Goal: Task Accomplishment & Management: Complete application form

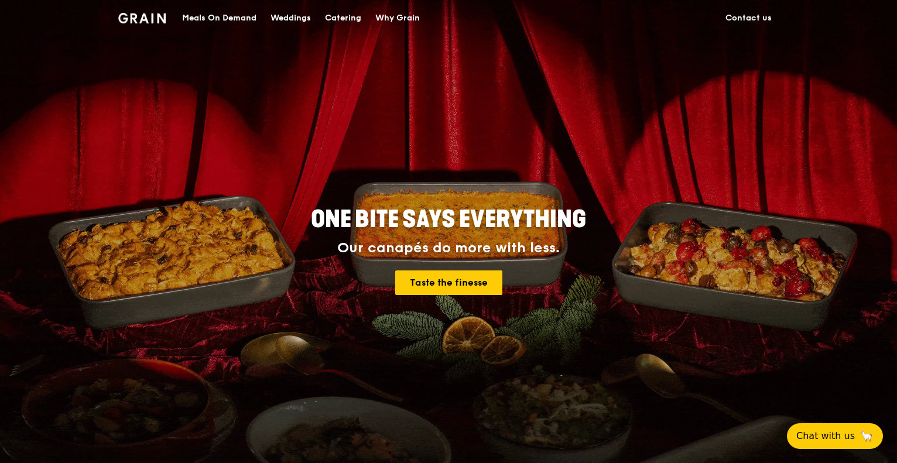
click at [338, 18] on div "Catering" at bounding box center [343, 18] width 36 height 35
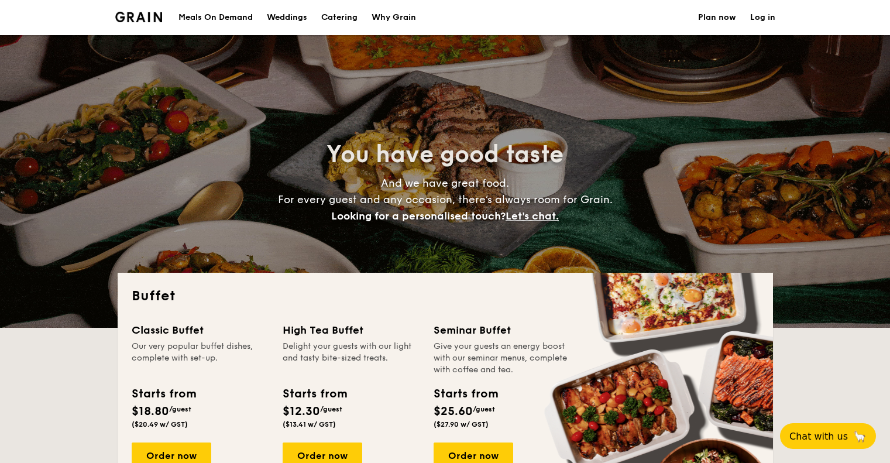
select select
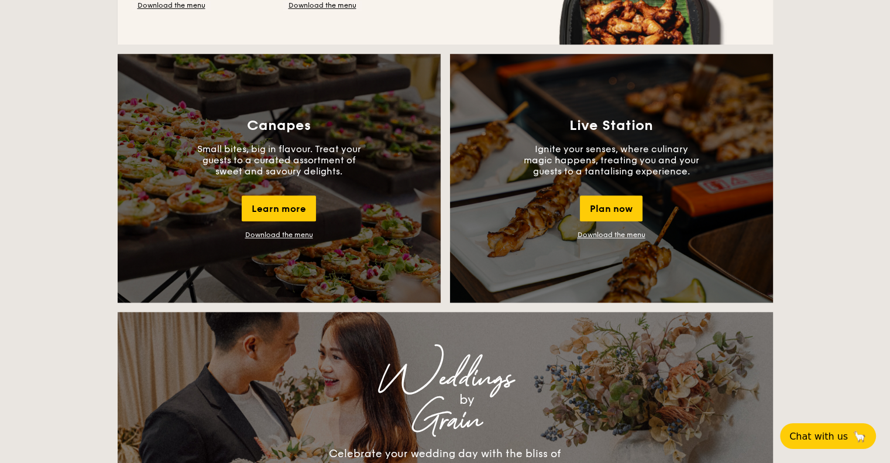
scroll to position [1054, 0]
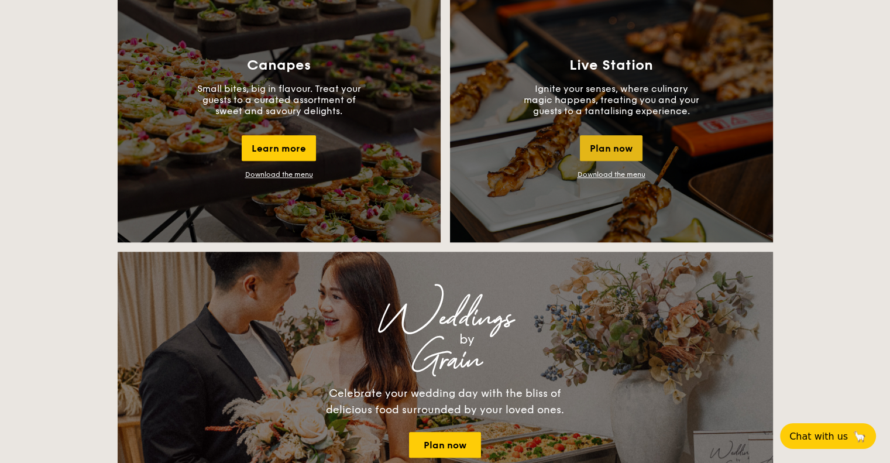
click at [622, 150] on div "Plan now" at bounding box center [611, 148] width 63 height 26
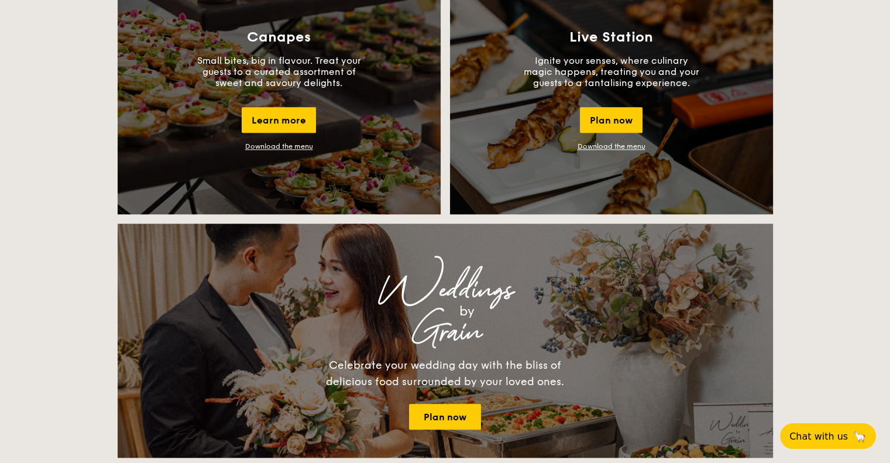
scroll to position [1072, 0]
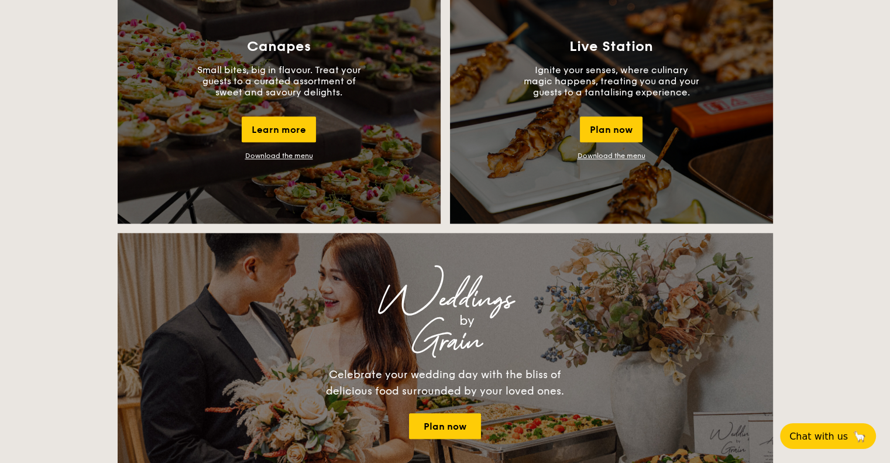
click at [608, 155] on link "Download the menu" at bounding box center [612, 156] width 68 height 8
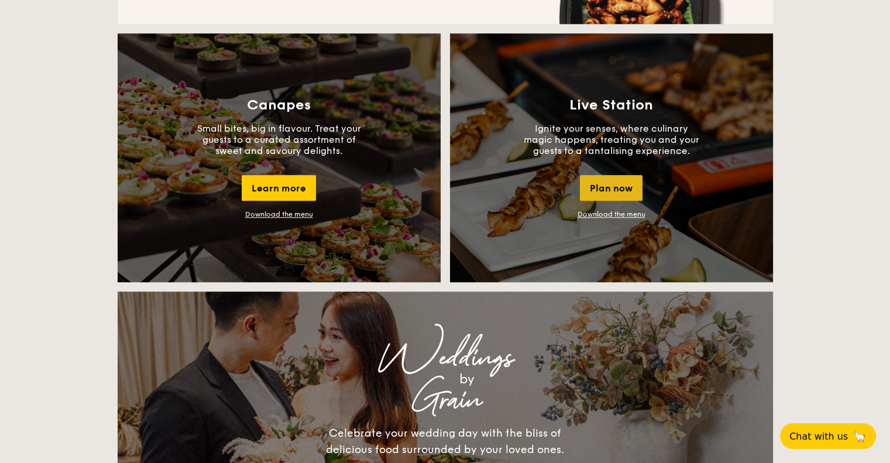
click at [601, 189] on div "Plan now" at bounding box center [611, 188] width 63 height 26
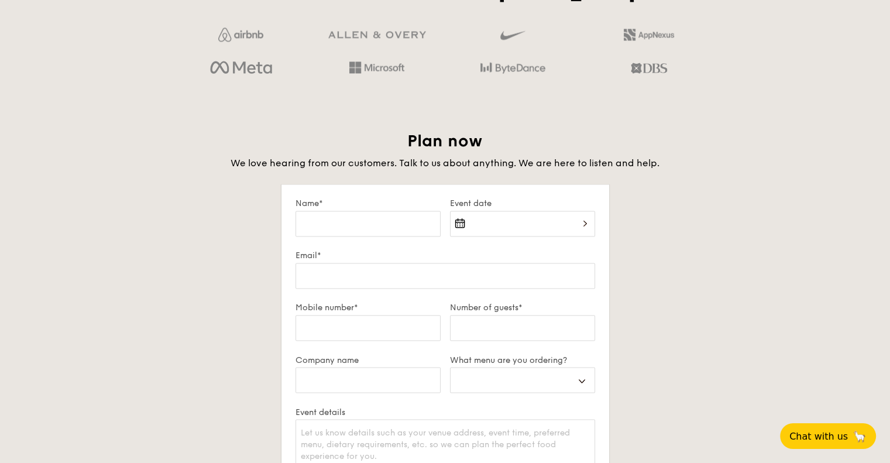
scroll to position [2009, 0]
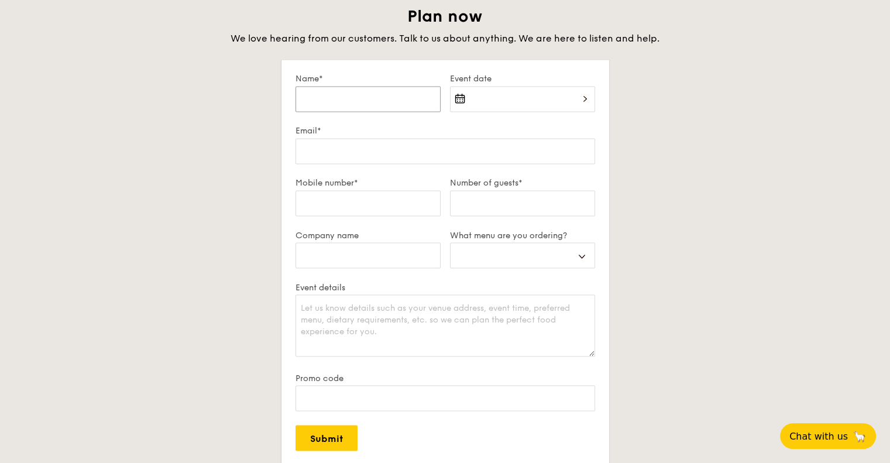
click at [405, 102] on input "Name*" at bounding box center [368, 99] width 145 height 26
type input "E"
select select
type input "Em"
select select
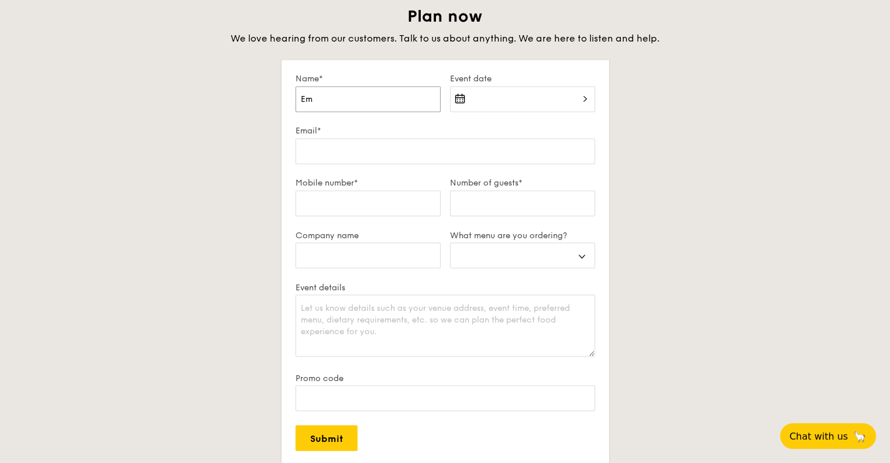
type input "Emm"
select select
type input "Emmna"
select select
type input "Emmnau"
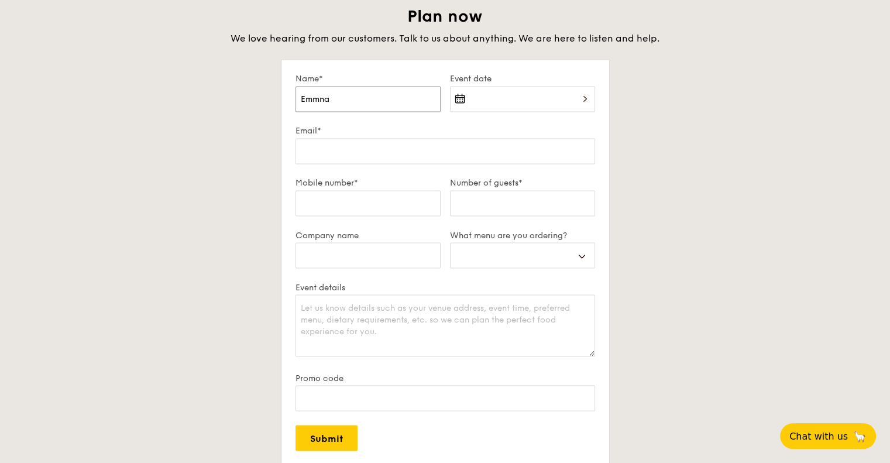
select select
type input "Emmnaue"
select select
type input "Emmnauel"
select select
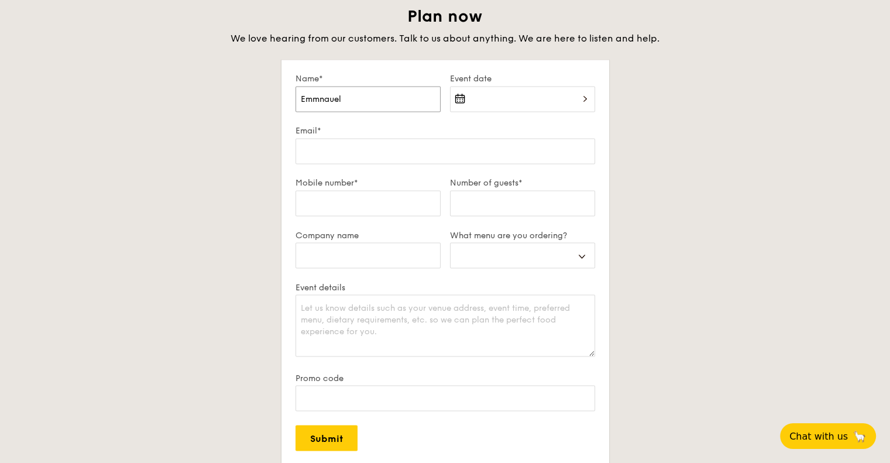
drag, startPoint x: 365, startPoint y: 102, endPoint x: 240, endPoint y: 102, distance: 125.3
click at [241, 102] on div "Plan now We love hearing from our customers. Talk to us about anything. We are …" at bounding box center [446, 277] width 656 height 543
type input "E"
select select
type input "Em"
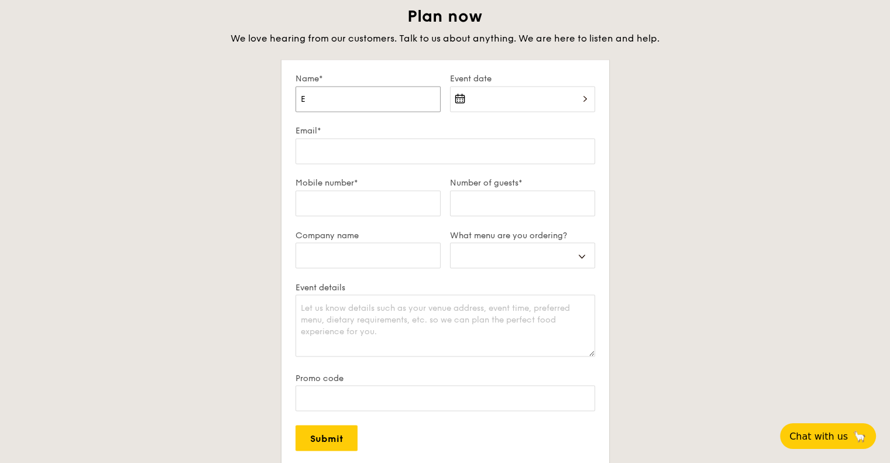
select select
type input "Emm"
select select
type input "Emma"
select select
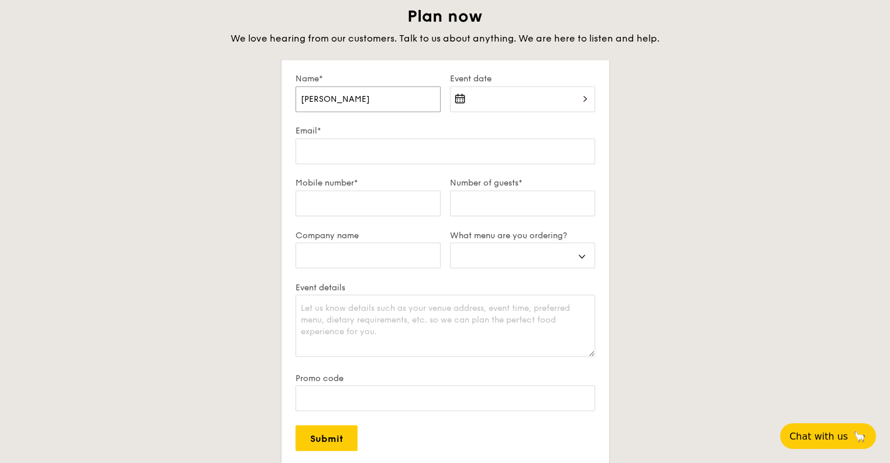
type input "Emman"
select select
type input "Emmanu"
select select
type input "Emmanue"
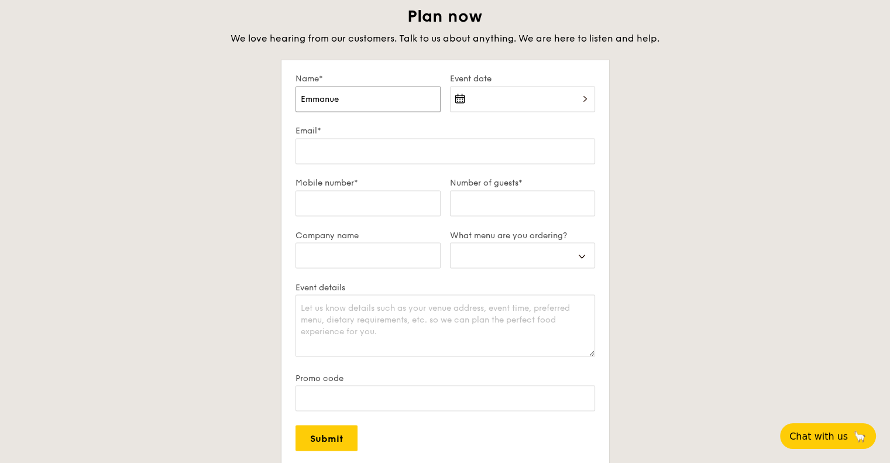
select select
type input "Emmanuel"
select select
type input "Emmanuel"
click at [529, 87] on div at bounding box center [522, 106] width 145 height 40
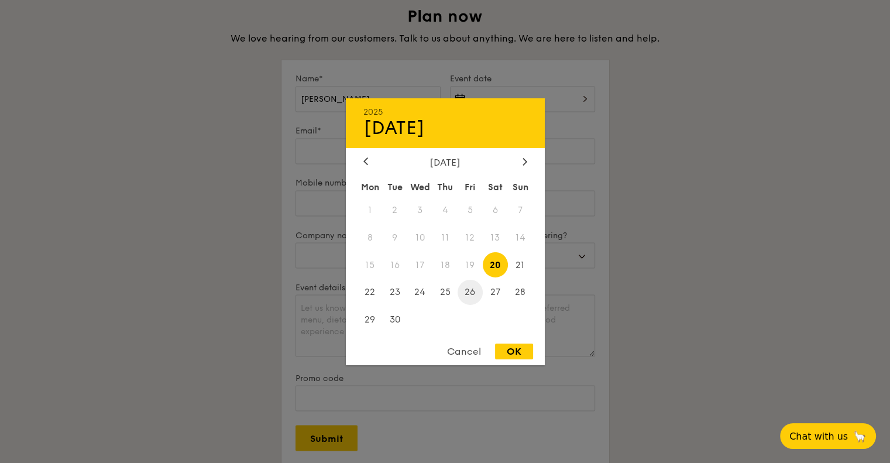
click at [470, 294] on span "26" at bounding box center [470, 292] width 25 height 25
click at [515, 353] on div "OK" at bounding box center [514, 352] width 38 height 16
type input "Sep 26, 2025"
select select
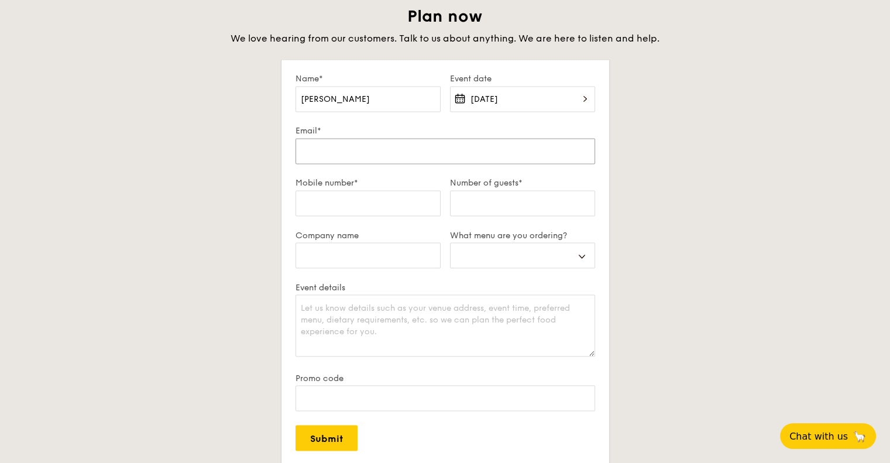
click at [413, 144] on input "Email*" at bounding box center [446, 151] width 300 height 26
type input "E"
select select
type input "Em"
select select
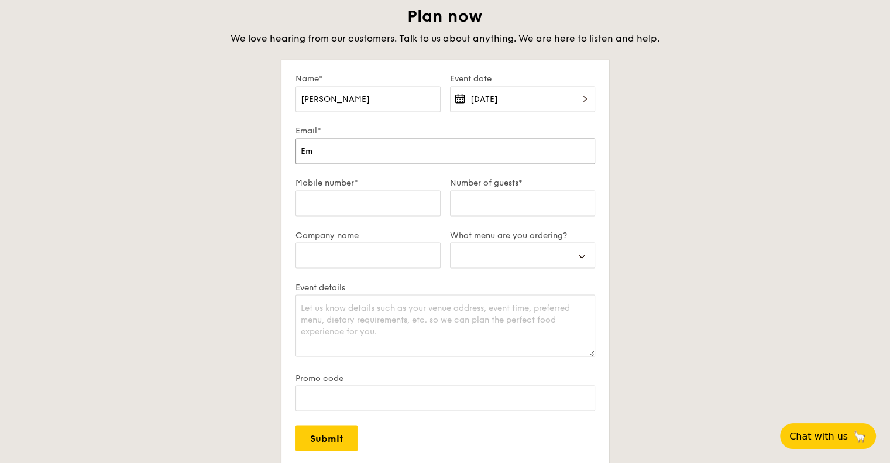
type input "Emm"
select select
type input "Emmna"
select select
type input "Emmnau"
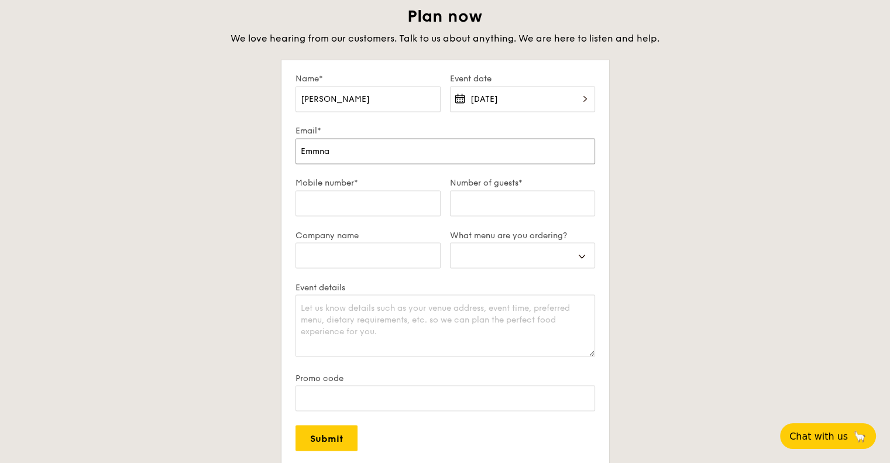
select select
type input "Emmnaue"
select select
type input "Emmnauel"
select select
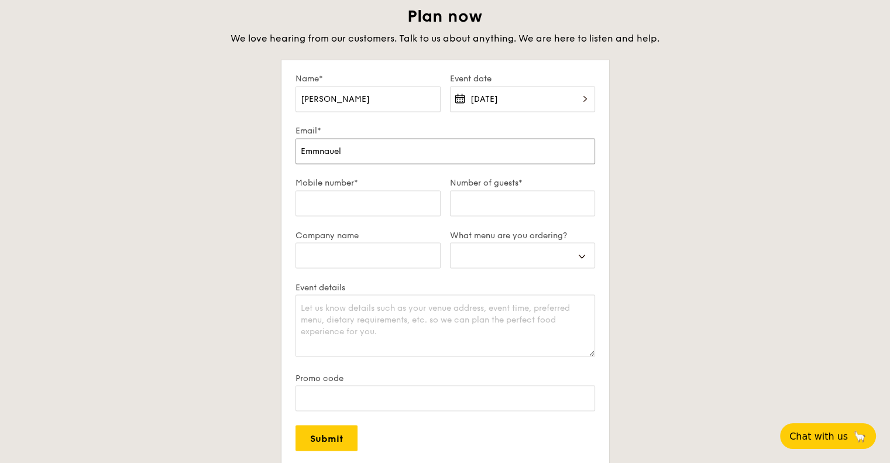
type input "Emmnauel@"
select select
type input "Emmnauel"
select select
type input "Emmnaue"
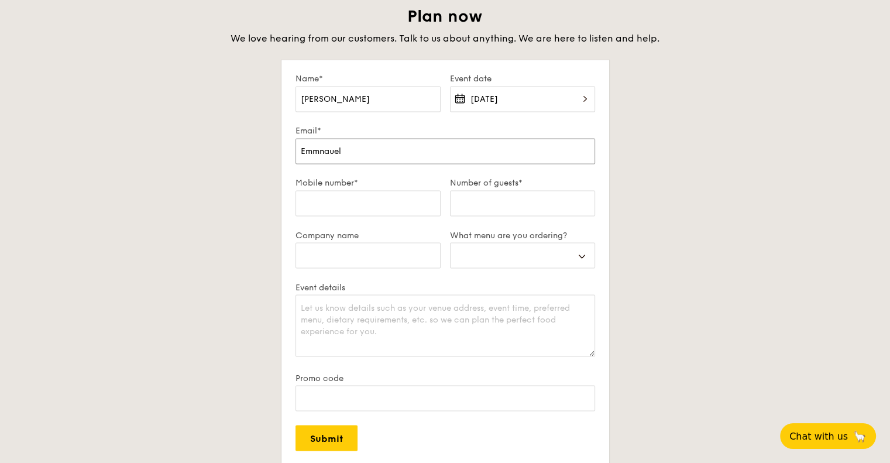
select select
type input "Emmnau"
select select
type input "Emmna"
select select
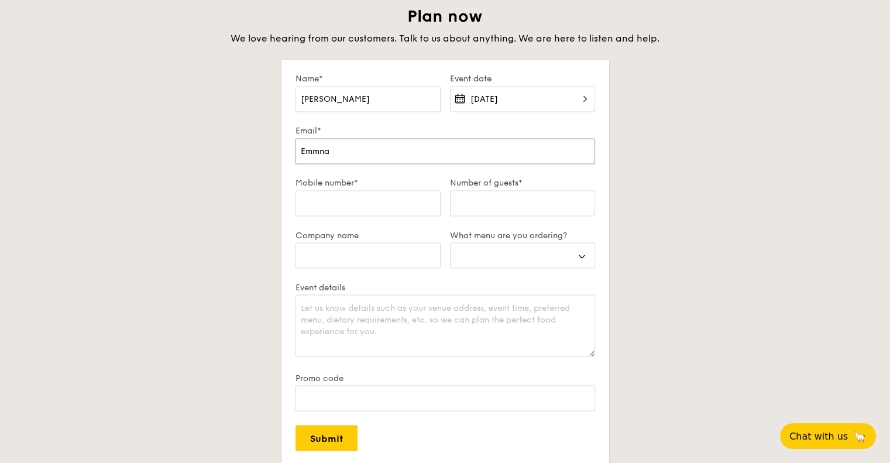
type input "Emmn"
select select
type input "Emm"
select select
type input "Emma"
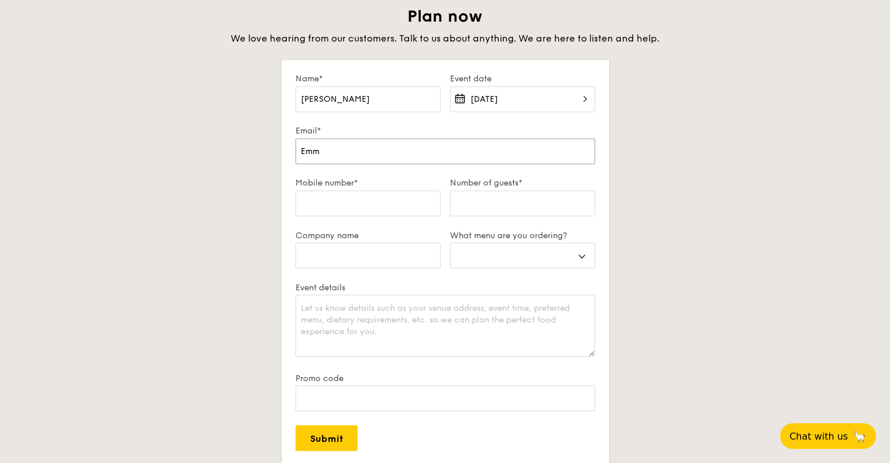
select select
type input "Emman"
select select
type input "Emmanu"
select select
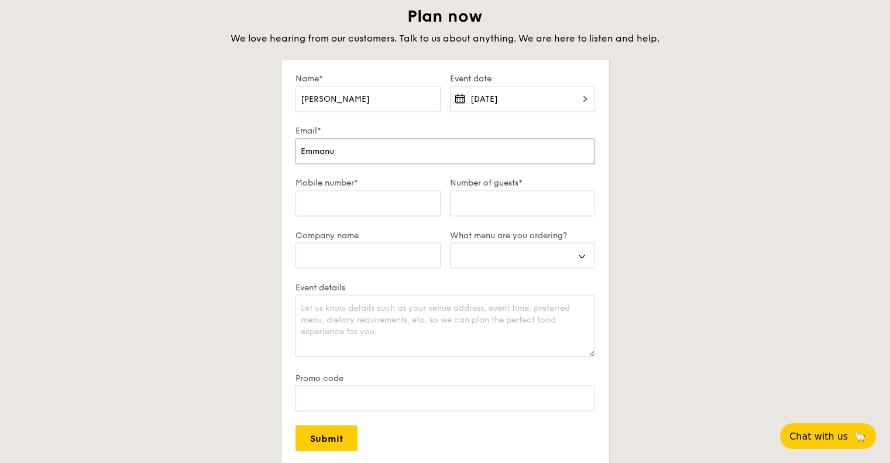
type input "Emmanue"
select select
type input "Emmanuel"
select select
type input "Emmanuel@"
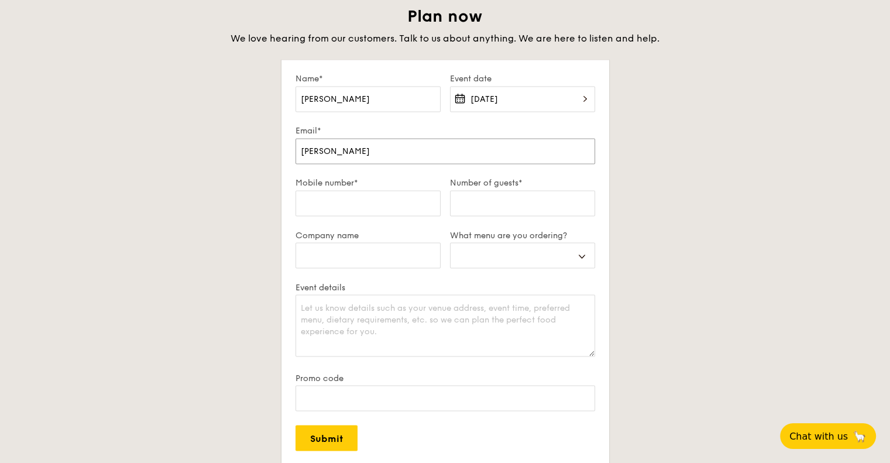
select select
type input "Emmanuel@p"
select select
type input "Emmanuel@pa"
select select
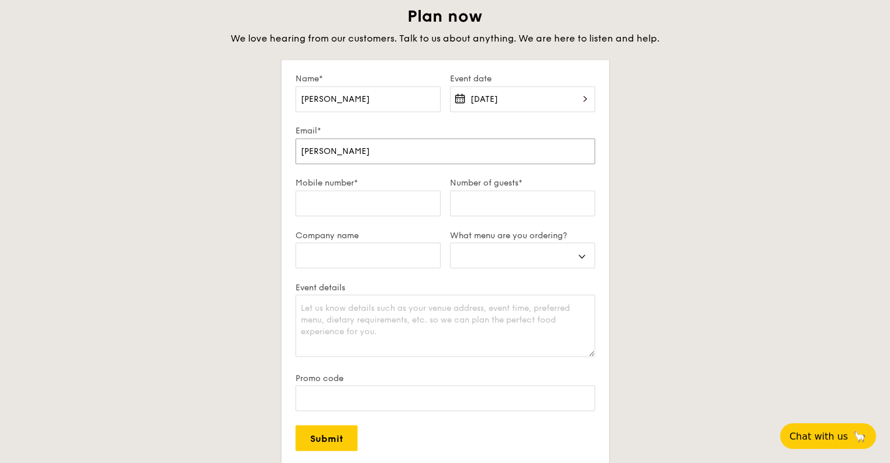
type input "Emmanuel@pae"
select select
type input "Emmanuel@paeo"
select select
type input "Emmanuel@paeon"
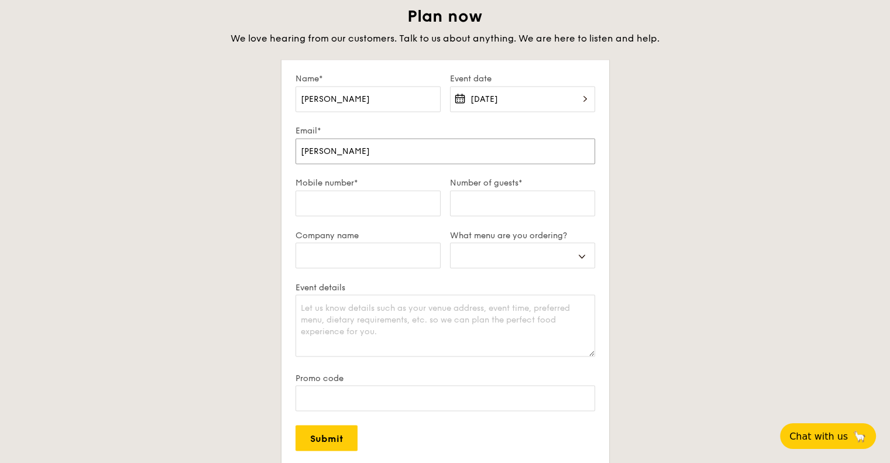
select select
type input "Emmanuel@paeoni"
select select
type input "Emmanuel@paeonia"
select select
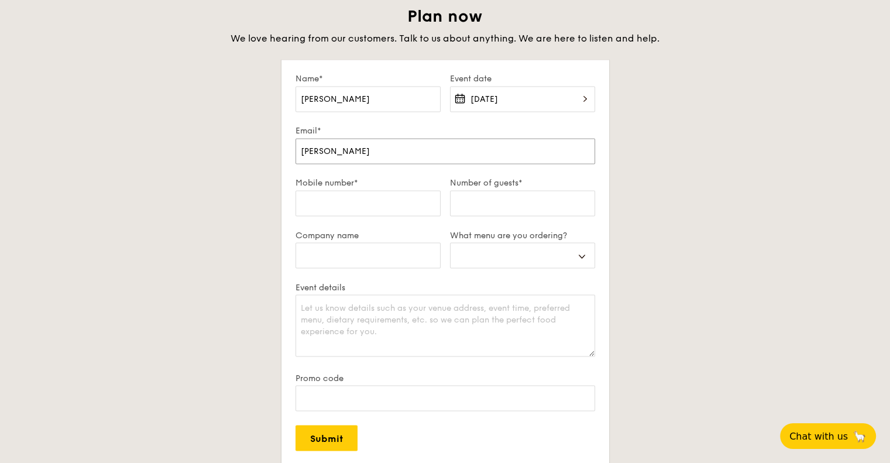
type input "Emmanuel@paeonia."
select select
type input "Emmanuel@paeonia.c"
select select
type input "Emmanuel@paeonia.co"
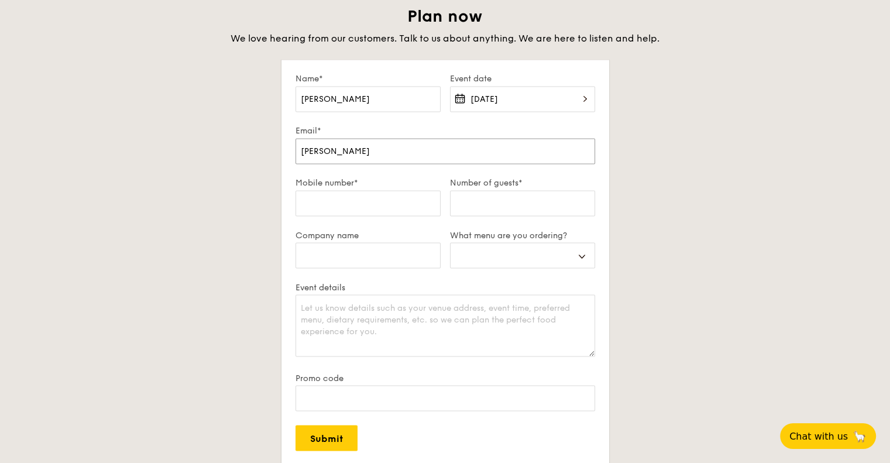
select select
type input "Emmanuel@paeonia.com"
select select
type input "Emmanuel@paeonia.coms"
select select
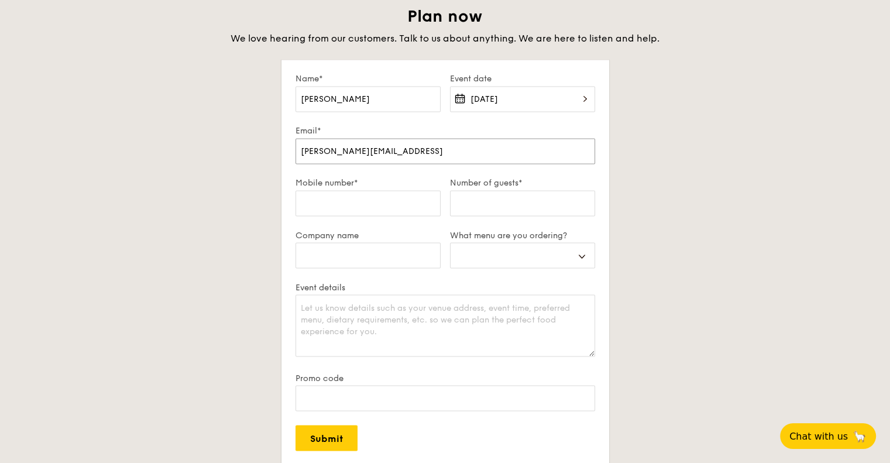
type input "Emmanuel@paeonia.coms."
select select
type input "Emmanuel@paeonia.coms.g"
select select
type input "Emmanuel@paeonia.coms."
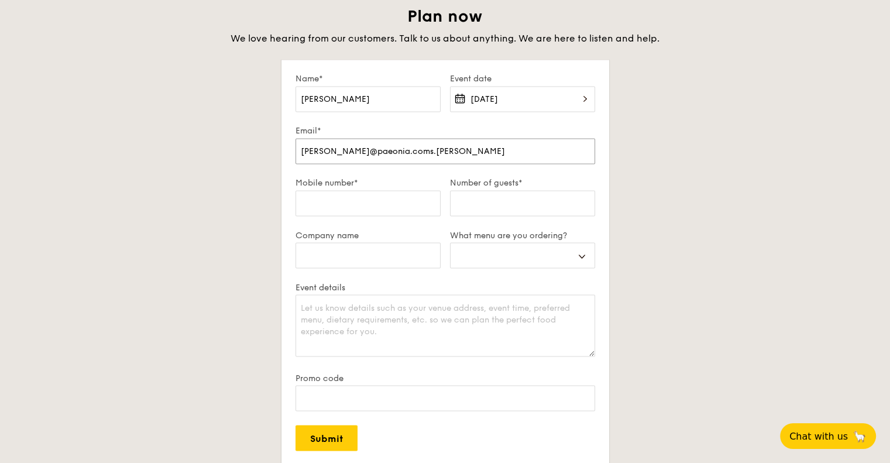
select select
type input "Emmanuel@paeonia.coms"
select select
type input "Emmanuel@paeonia.com"
select select
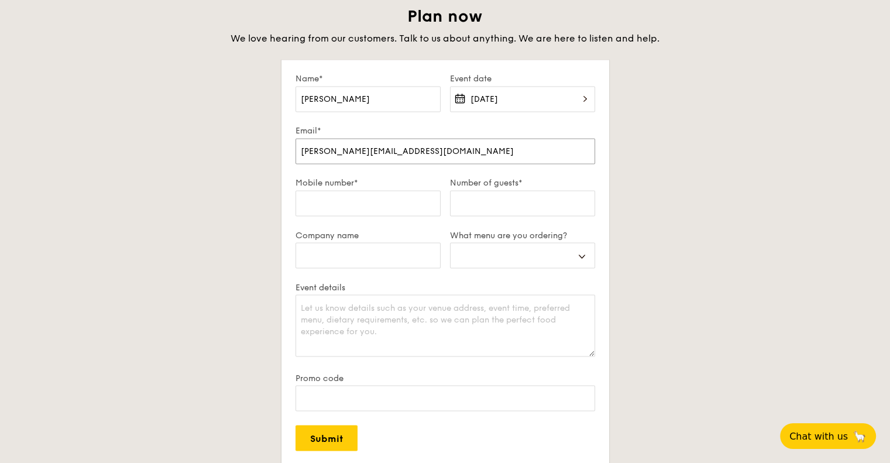
type input "Emmanuel@paeonia.com."
select select
type input "Emmanuel@paeonia.com.s"
select select
type input "Emmanuel@paeonia.com.sg"
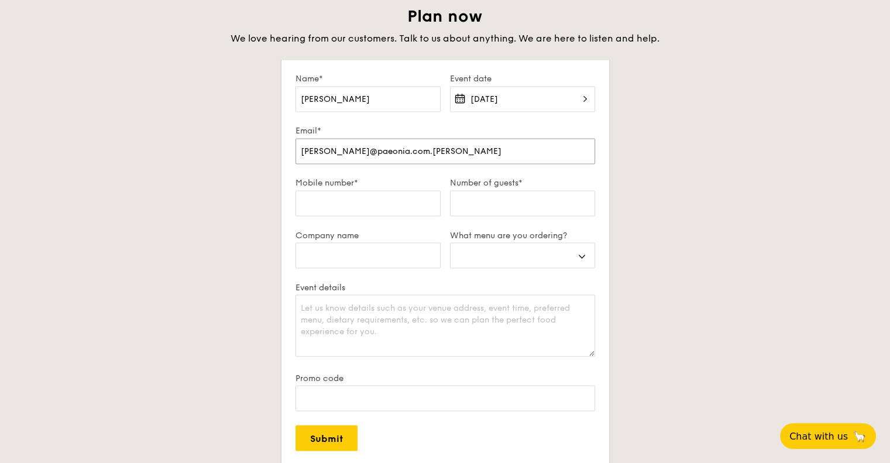
select select
type input "Emmanuel@paeonia.com.sg"
type input "8"
select select
type input "88"
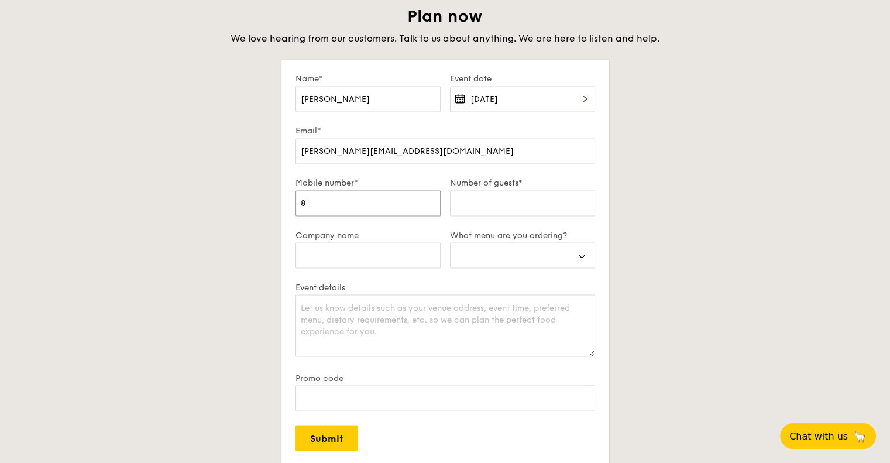
select select
type input "888"
select select
type input "8885"
select select
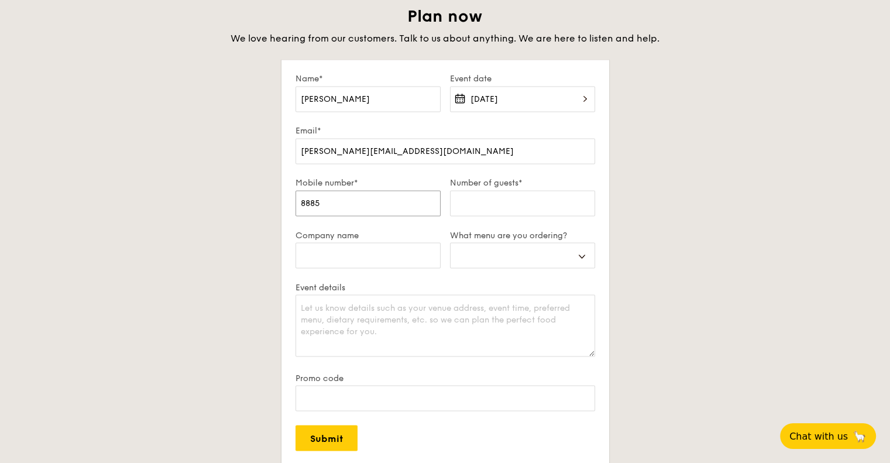
type input "88856"
select select
type input "888568"
select select
type input "8885688"
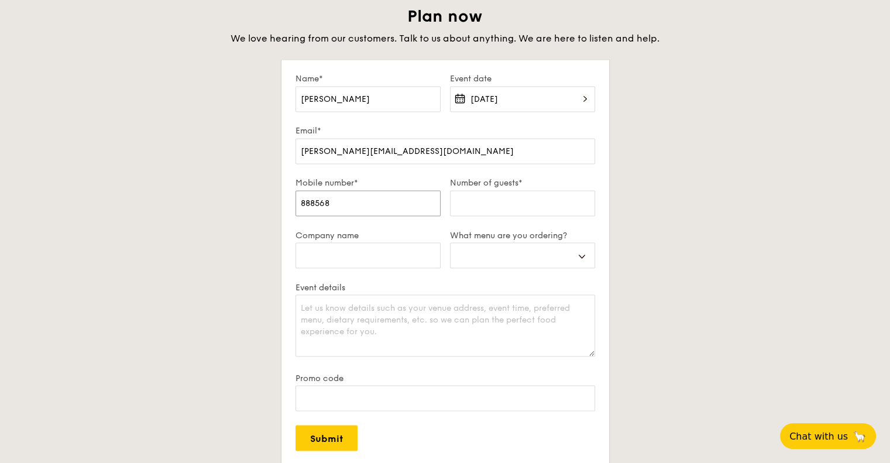
select select
type input "88856881"
select select
type input "88856881"
type input "4"
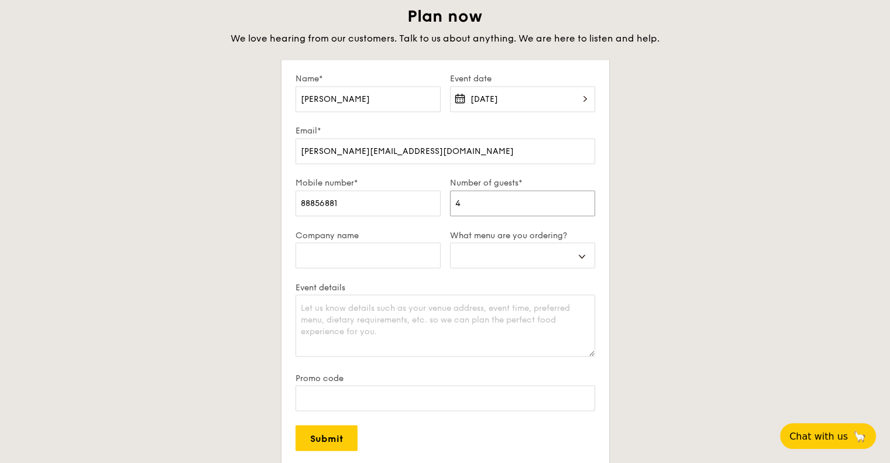
select select
type input "40"
select select
type input "4"
select select
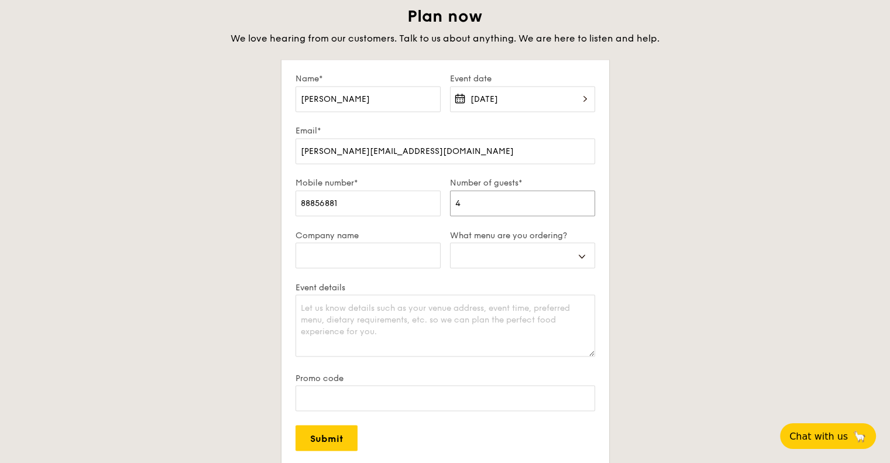
select select
type input "3"
select select
type input "30"
select select
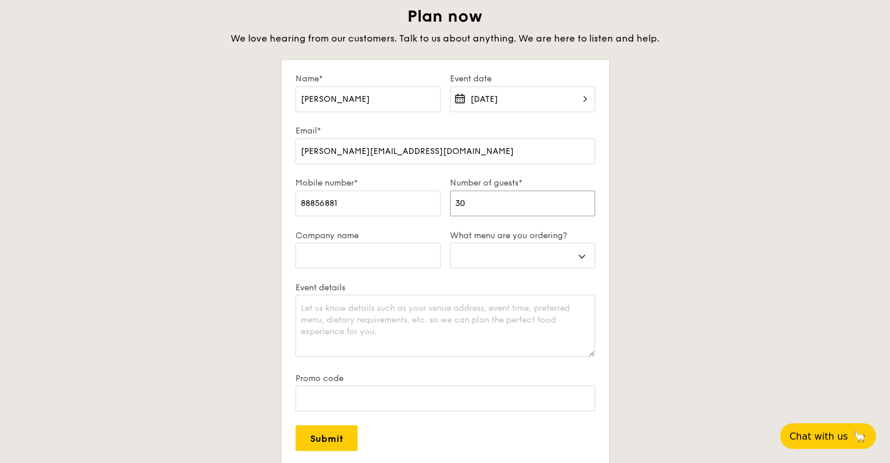
type input "30"
click at [245, 212] on div "Plan now We love hearing from our customers. Talk to us about anything. We are …" at bounding box center [446, 277] width 656 height 543
click at [342, 249] on input "Company name" at bounding box center [368, 255] width 145 height 26
type input "Paeonia Group"
click at [548, 257] on select "Buffet Mini Buffet High Tea Canapés Meal Boxes Wedding" at bounding box center [522, 255] width 145 height 26
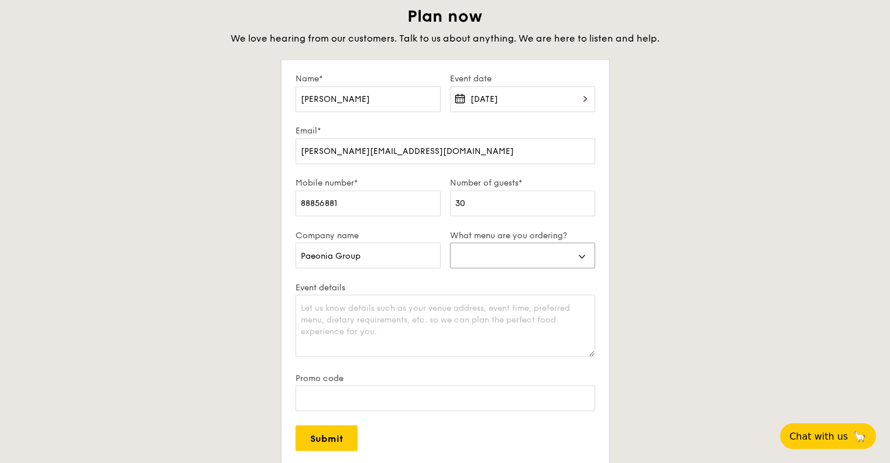
select select "buffet"
click at [450, 242] on select "Buffet Mini Buffet High Tea Canapés Meal Boxes Wedding" at bounding box center [522, 255] width 145 height 26
click at [458, 320] on textarea "Event details" at bounding box center [446, 325] width 300 height 62
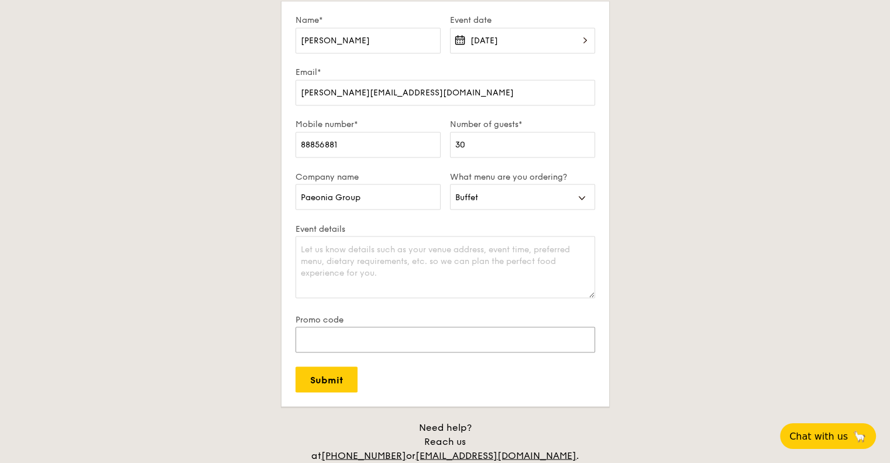
click at [349, 338] on input "Promo code" at bounding box center [446, 340] width 300 height 26
click at [362, 261] on textarea "Event details" at bounding box center [446, 267] width 300 height 62
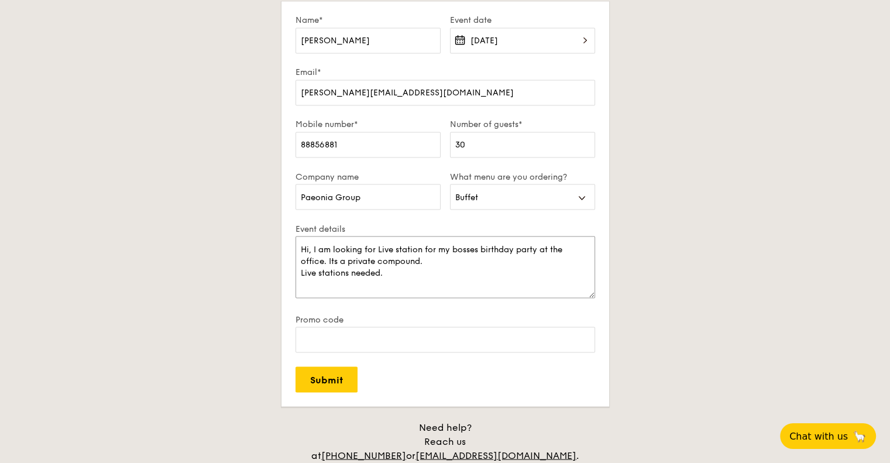
paste textarea "Traditional Chicken Satay"
paste textarea "Peranakan Laksa"
paste textarea "Kueh Pie Tee"
paste textarea "Hand-Rolled Popiah"
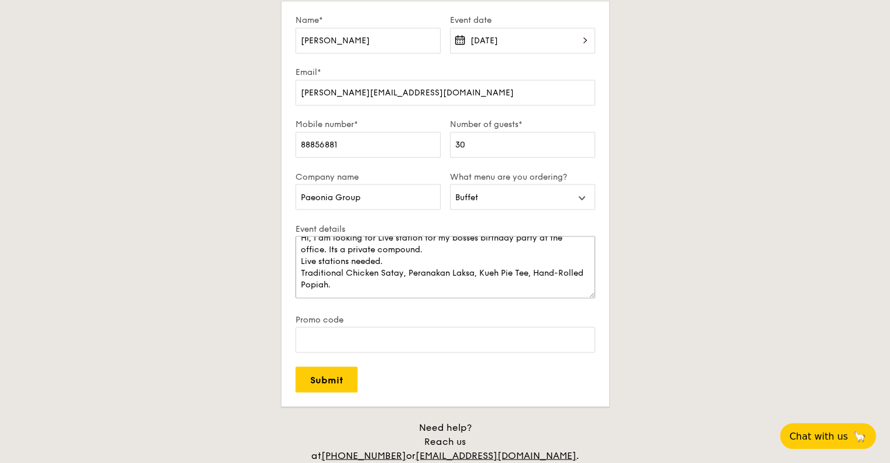
scroll to position [28, 0]
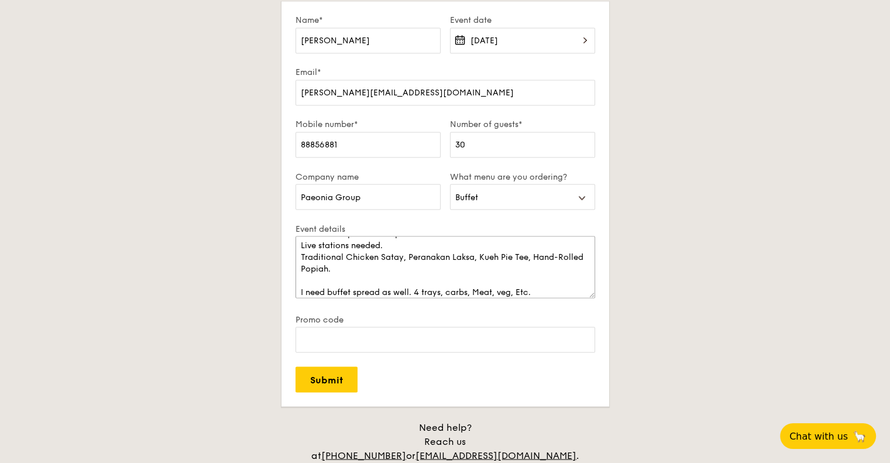
click at [377, 289] on textarea "Hi, I am looking for Live station for my bosses birthday party at the office. I…" at bounding box center [446, 267] width 300 height 62
click at [548, 285] on textarea "Hi, I am looking for Live station for my bosses birthday party at the office. I…" at bounding box center [446, 267] width 300 height 62
click at [500, 151] on input "30" at bounding box center [522, 145] width 145 height 26
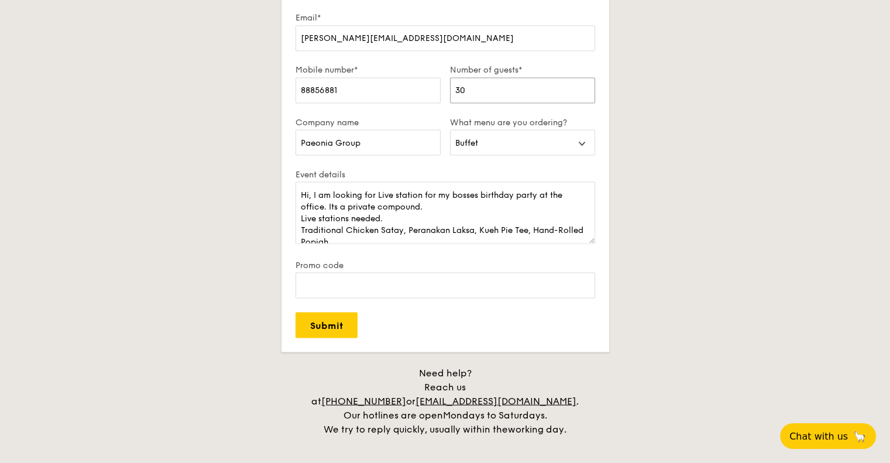
scroll to position [2126, 0]
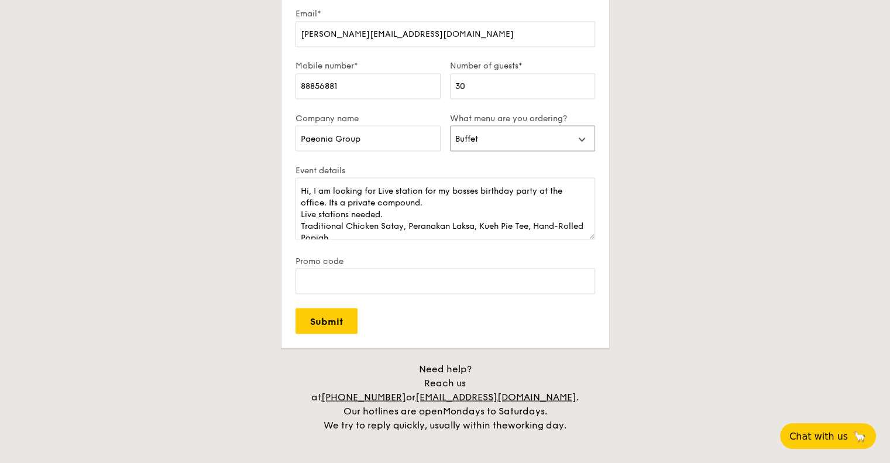
click at [513, 141] on select "Buffet Mini Buffet High Tea Canapés Meal Boxes Wedding" at bounding box center [522, 138] width 145 height 26
click at [524, 140] on select "Buffet Mini Buffet High Tea Canapés Meal Boxes Wedding" at bounding box center [522, 138] width 145 height 26
click at [651, 196] on div "Plan now We love hearing from our customers. Talk to us about anything. We are …" at bounding box center [446, 160] width 656 height 543
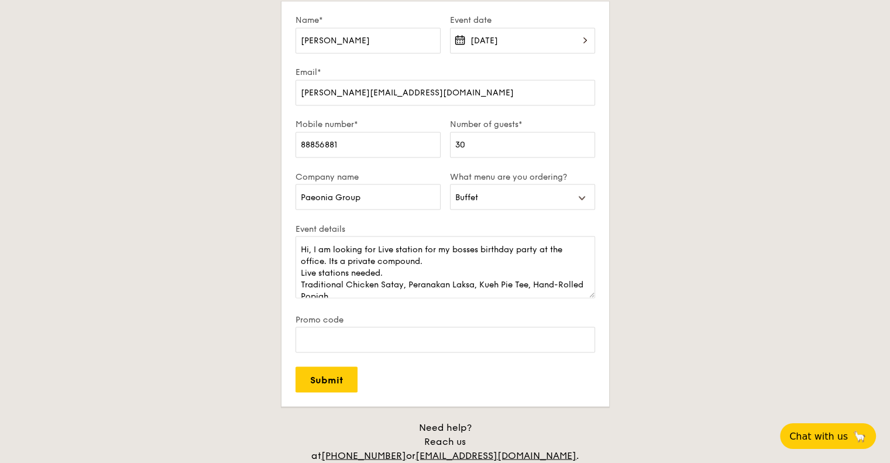
scroll to position [35, 0]
click at [556, 283] on textarea "Hi, I am looking for Live station for my bosses birthday party at the office. I…" at bounding box center [446, 267] width 300 height 62
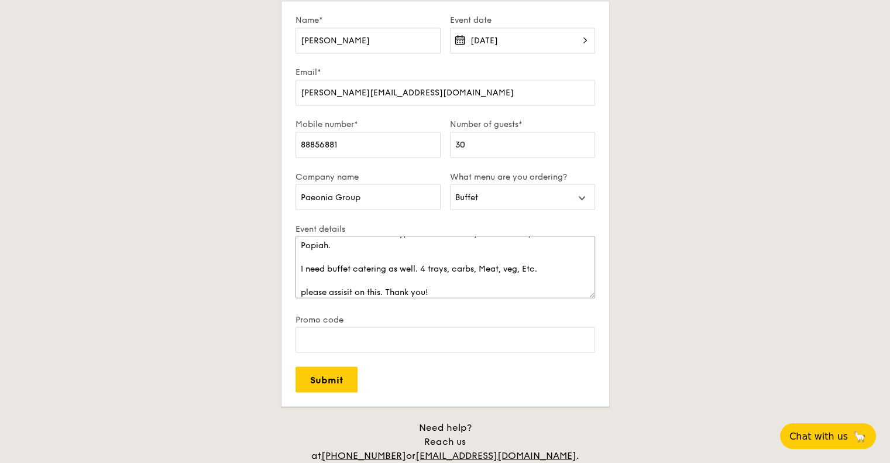
click at [332, 290] on textarea "Hi, I am looking for Live station for my bosses birthday party at the office. I…" at bounding box center [446, 267] width 300 height 62
type textarea "Hi, I am looking for Live station for my bosses birthday party at the office. I…"
click at [421, 289] on textarea "Hi, I am looking for Live station for my bosses birthday party at the office. I…" at bounding box center [446, 267] width 300 height 62
click at [341, 388] on input "Submit" at bounding box center [327, 379] width 62 height 26
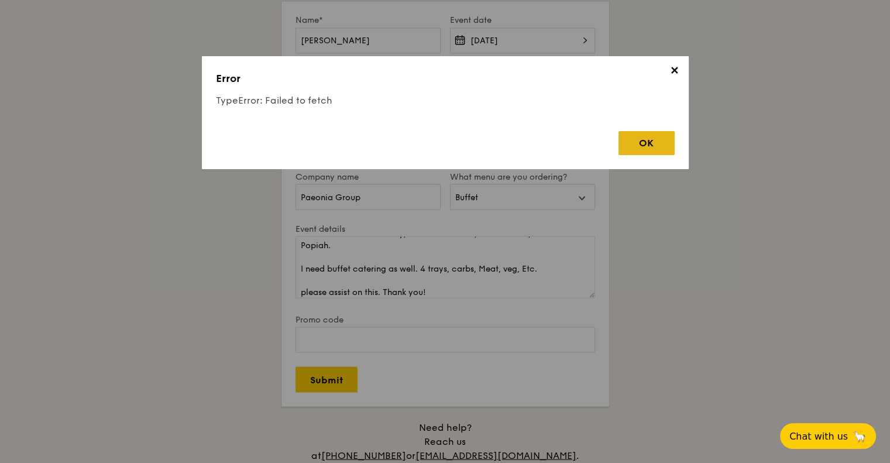
click at [642, 153] on div "OK" at bounding box center [647, 143] width 56 height 24
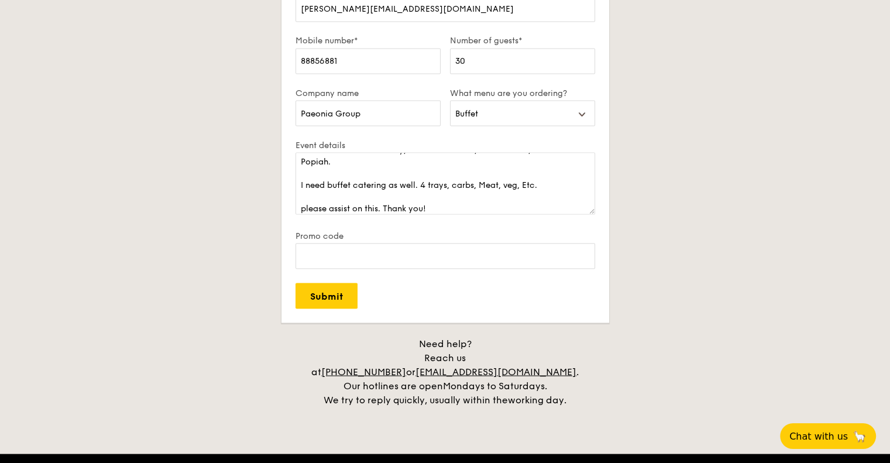
scroll to position [2185, 0]
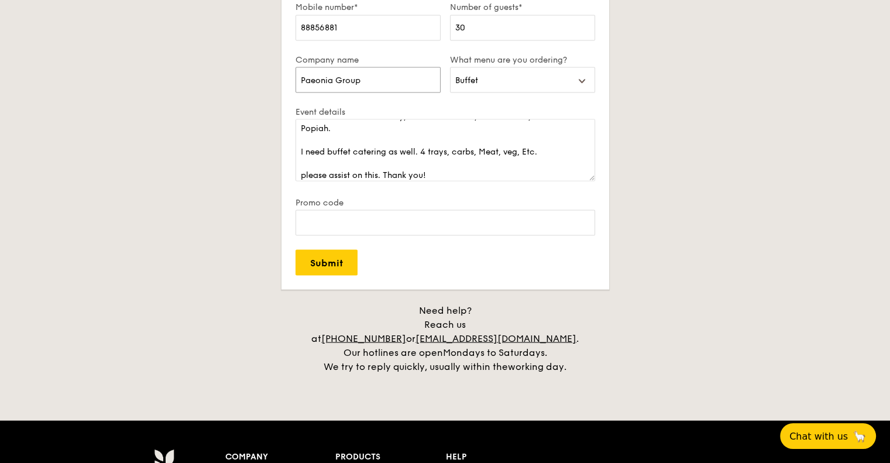
click at [360, 78] on input "Paeonia Group" at bounding box center [368, 80] width 145 height 26
drag, startPoint x: 375, startPoint y: 82, endPoint x: 334, endPoint y: 79, distance: 41.1
click at [334, 79] on input "Paeonia Group" at bounding box center [368, 80] width 145 height 26
type input "Paeonia"
click at [202, 145] on div "Plan now We love hearing from our customers. Talk to us about anything. We are …" at bounding box center [446, 101] width 656 height 543
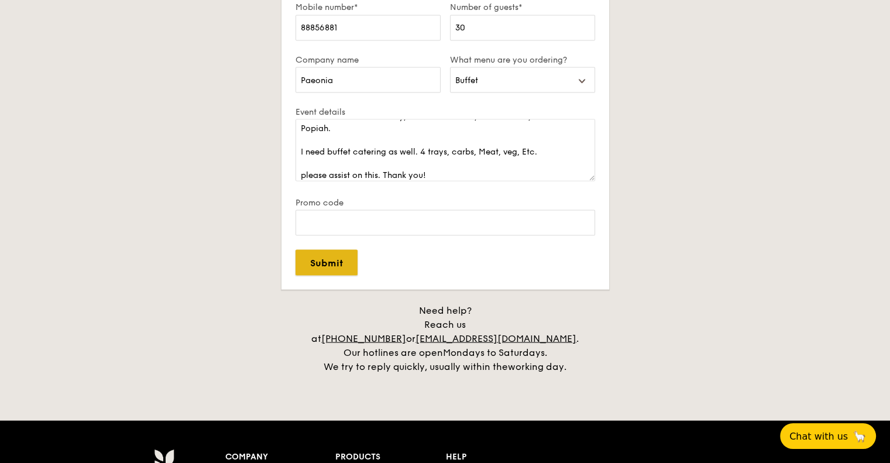
click at [335, 259] on input "Submit" at bounding box center [327, 262] width 62 height 26
select select
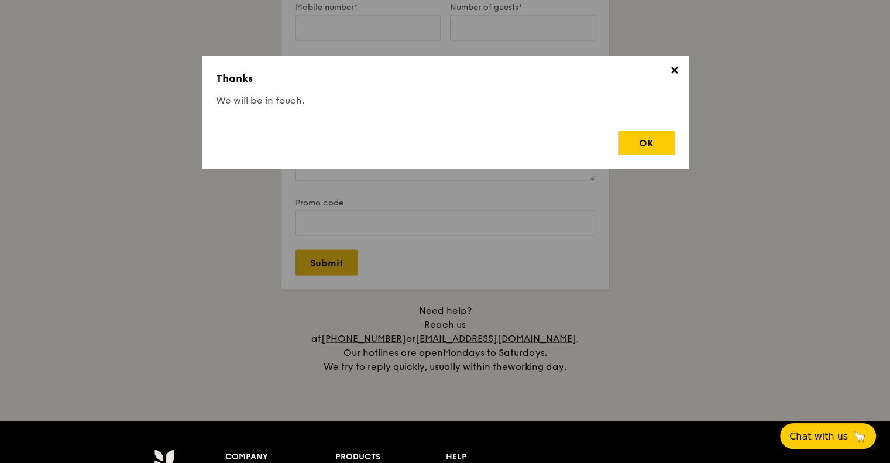
scroll to position [0, 0]
click at [627, 148] on div "OK" at bounding box center [647, 143] width 56 height 24
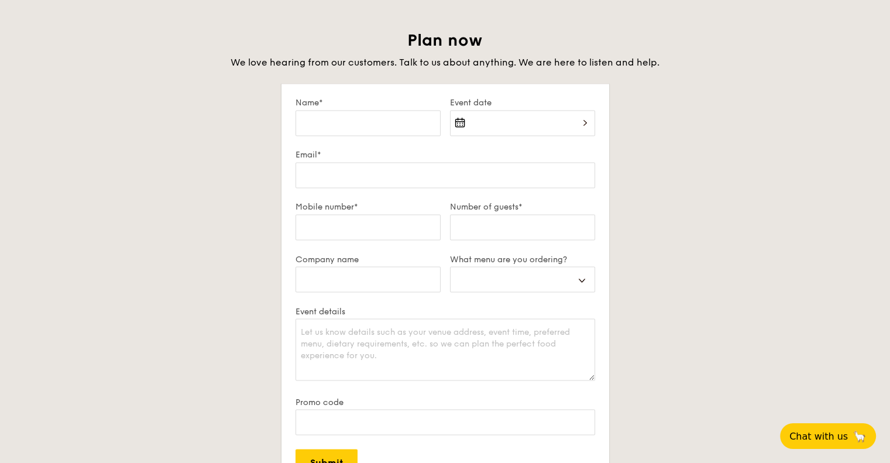
scroll to position [1892, 0]
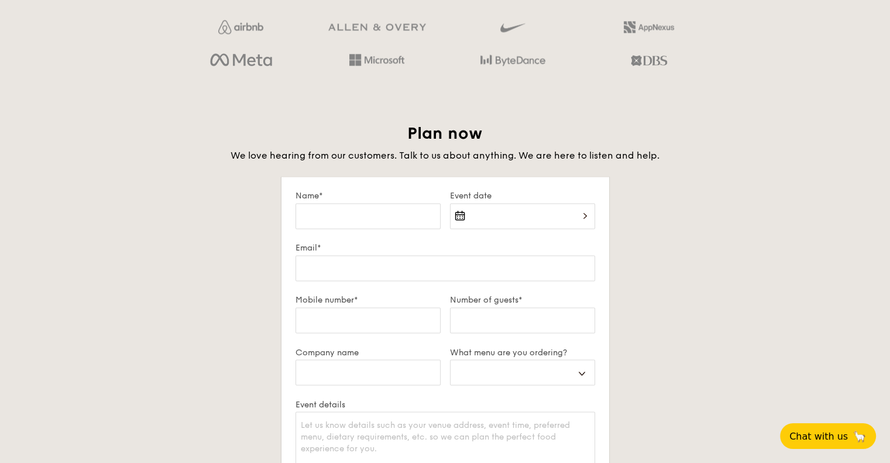
click at [523, 153] on span "We love hearing from our customers. Talk to us about anything. We are here to l…" at bounding box center [445, 155] width 429 height 11
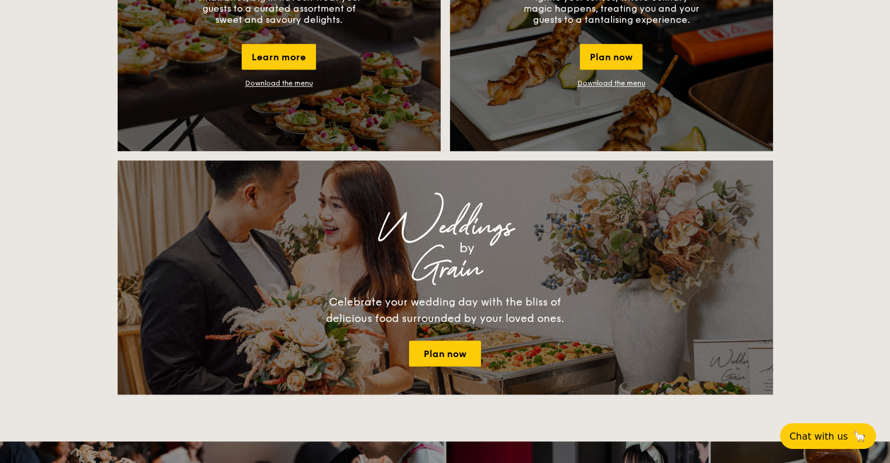
scroll to position [1306, 0]
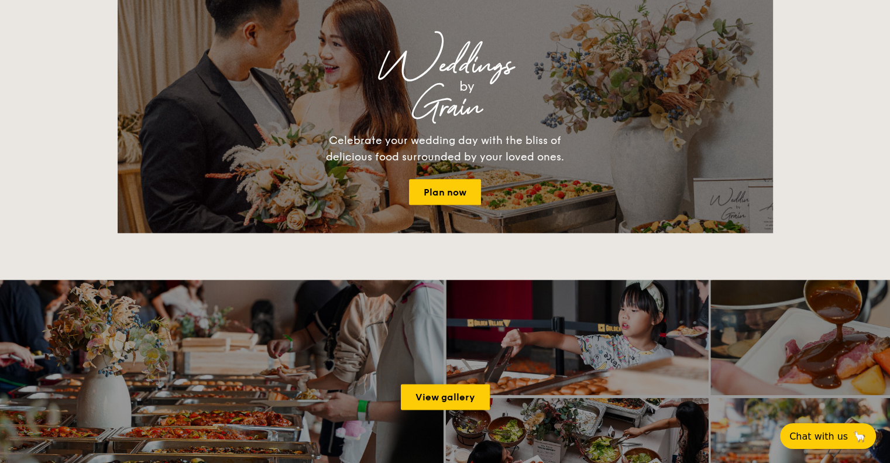
click at [426, 151] on div "Celebrate your wedding day with the bliss of delicious food surrounded by your …" at bounding box center [445, 148] width 263 height 33
click at [428, 149] on div "Celebrate your wedding day with the bliss of delicious food surrounded by your …" at bounding box center [445, 148] width 263 height 33
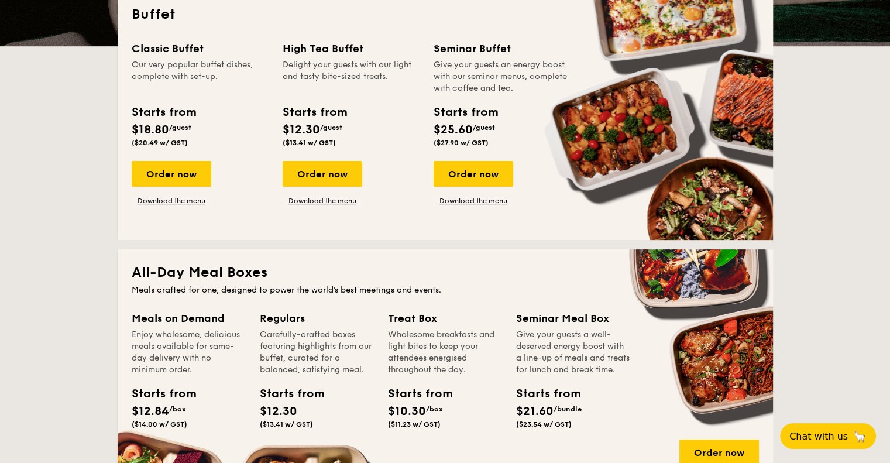
scroll to position [253, 0]
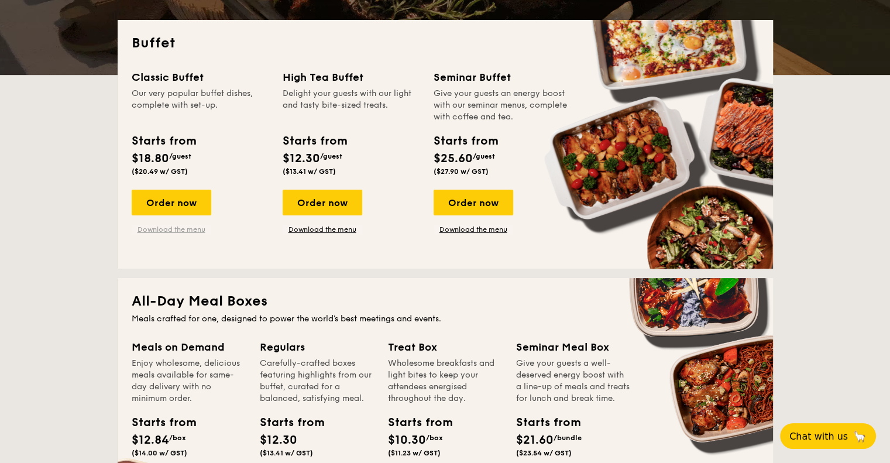
click at [182, 227] on link "Download the menu" at bounding box center [172, 229] width 80 height 9
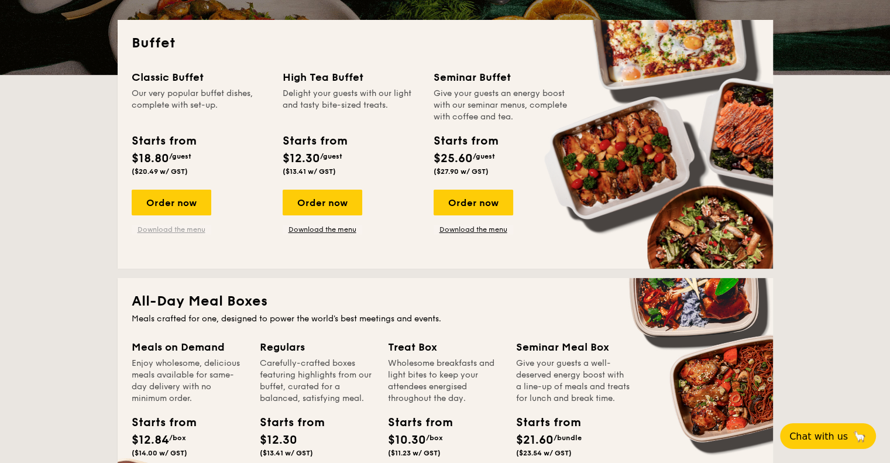
click at [178, 230] on link "Download the menu" at bounding box center [172, 229] width 80 height 9
